Goal: Check status: Check status

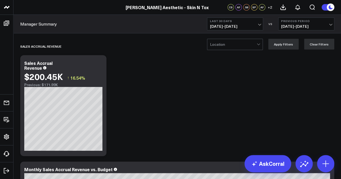
drag, startPoint x: 259, startPoint y: 23, endPoint x: 261, endPoint y: 27, distance: 5.0
click at [260, 25] on span "[DATE] - [DATE]" at bounding box center [235, 26] width 50 height 4
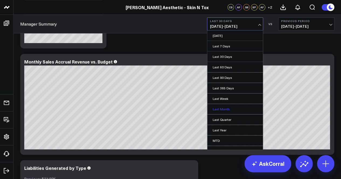
click at [226, 107] on link "Last Month" at bounding box center [235, 109] width 56 height 10
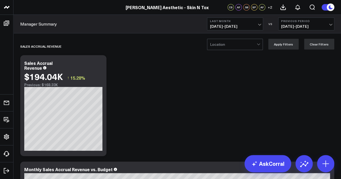
click at [259, 25] on span "[DATE] - [DATE]" at bounding box center [235, 26] width 50 height 4
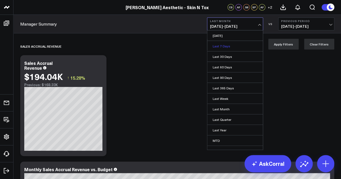
click at [229, 45] on link "Last 7 Days" at bounding box center [235, 46] width 56 height 10
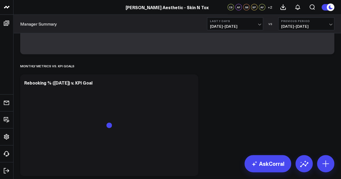
scroll to position [1568, 0]
